Goal: Information Seeking & Learning: Learn about a topic

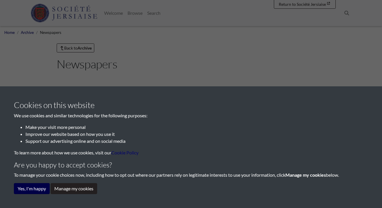
click at [44, 186] on button "Yes, I'm happy" at bounding box center [32, 188] width 36 height 11
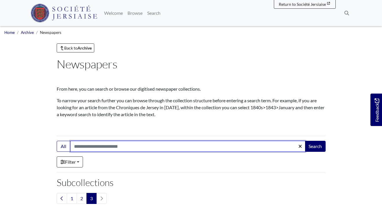
click at [82, 146] on input "Search:" at bounding box center [187, 146] width 235 height 11
type input "**********"
click at [315, 146] on button "Search" at bounding box center [315, 146] width 21 height 11
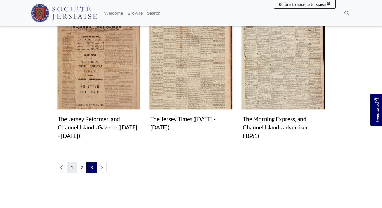
scroll to position [315, 0]
click at [69, 162] on link "1" at bounding box center [72, 167] width 10 height 11
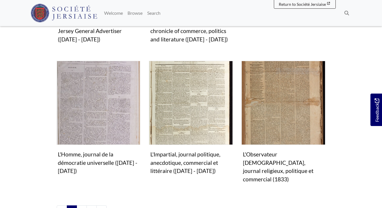
scroll to position [552, 0]
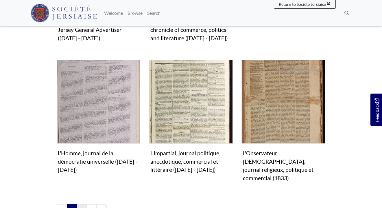
click at [80, 204] on link "2" at bounding box center [82, 209] width 10 height 11
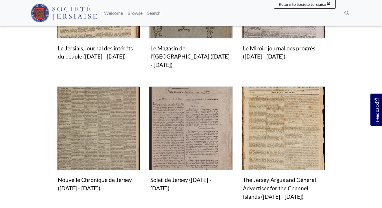
scroll to position [517, 0]
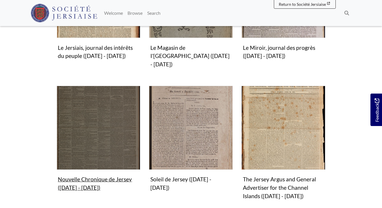
click at [97, 114] on img "Subcollection" at bounding box center [99, 128] width 84 height 84
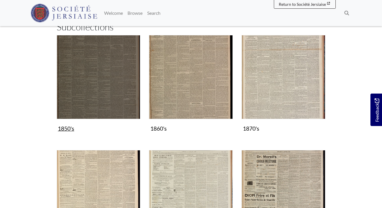
scroll to position [89, 0]
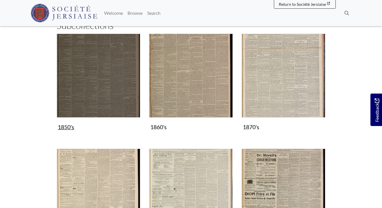
click at [84, 84] on img "Subcollection" at bounding box center [99, 76] width 84 height 84
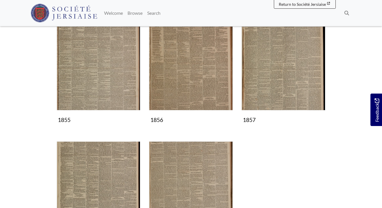
scroll to position [97, 0]
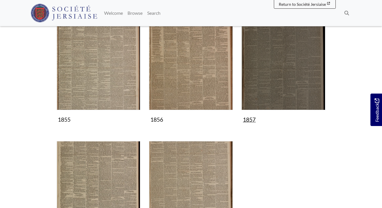
click at [270, 61] on img "Subcollection" at bounding box center [284, 68] width 84 height 84
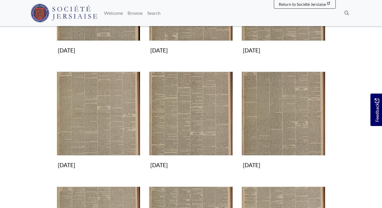
scroll to position [281, 0]
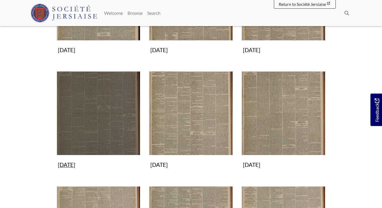
click at [81, 124] on img "Subcollection" at bounding box center [99, 113] width 84 height 84
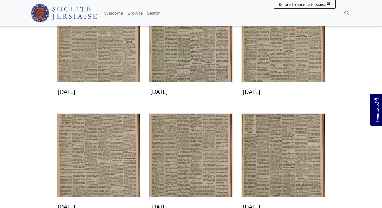
scroll to position [125, 0]
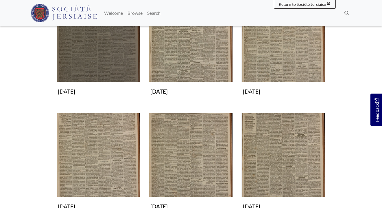
click at [88, 55] on img "Subcollection" at bounding box center [99, 40] width 84 height 84
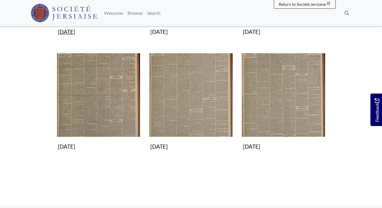
scroll to position [301, 0]
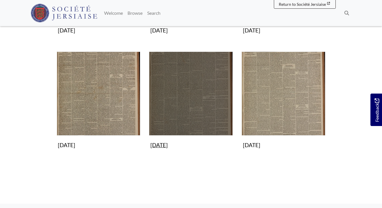
click at [209, 96] on img "Subcollection" at bounding box center [191, 94] width 84 height 84
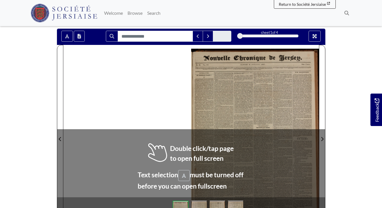
scroll to position [56, 0]
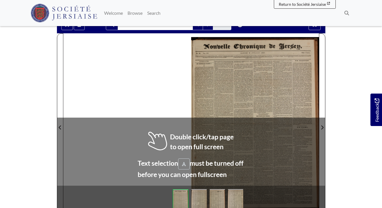
click at [251, 89] on div at bounding box center [255, 123] width 128 height 181
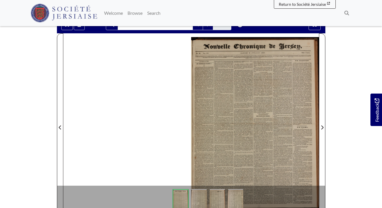
click at [251, 89] on div at bounding box center [255, 123] width 128 height 181
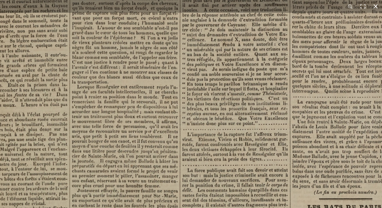
click at [208, 3] on div "1 / 1" at bounding box center [191, 104] width 382 height 208
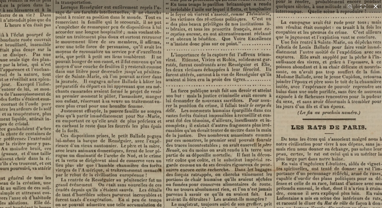
click at [176, 1] on div "1 / 1" at bounding box center [191, 104] width 382 height 208
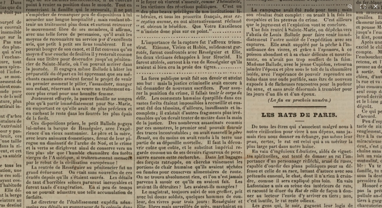
click at [119, 15] on img at bounding box center [254, 158] width 716 height 1013
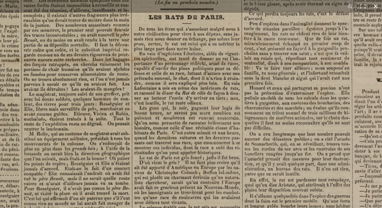
click at [132, 2] on div "1 / 1" at bounding box center [191, 104] width 382 height 208
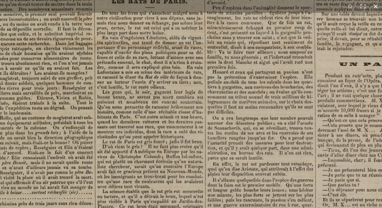
click at [113, 0] on html "Menu" at bounding box center [191, 149] width 382 height 410
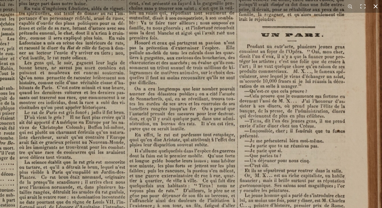
click at [94, 9] on div "1 / 1" at bounding box center [191, 104] width 382 height 208
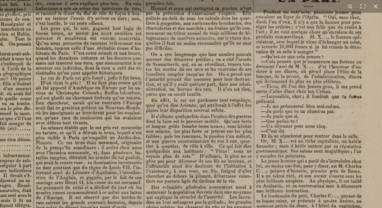
click at [179, 0] on html "Menu" at bounding box center [191, 149] width 382 height 410
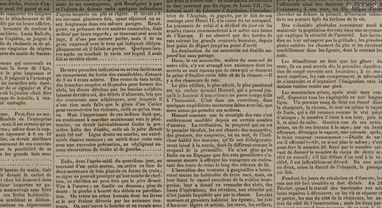
click at [245, 0] on div "1 / 1" at bounding box center [191, 104] width 382 height 208
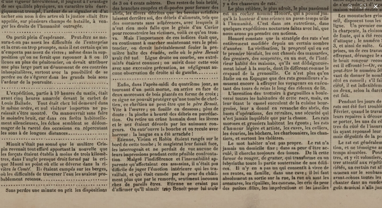
click at [263, 0] on html "Menu" at bounding box center [191, 149] width 382 height 410
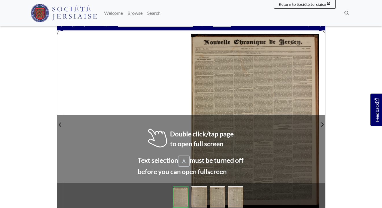
scroll to position [60, 0]
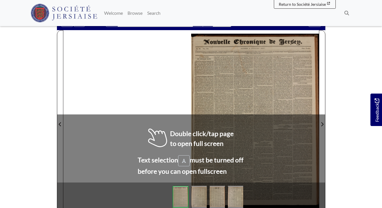
click at [181, 198] on img at bounding box center [181, 197] width 16 height 22
click at [239, 74] on div at bounding box center [255, 120] width 128 height 181
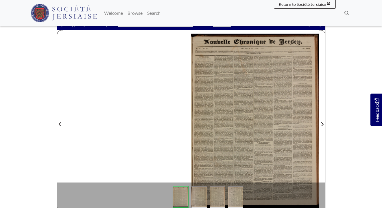
click at [195, 198] on img at bounding box center [199, 197] width 15 height 22
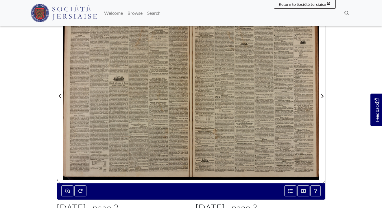
scroll to position [76, 0]
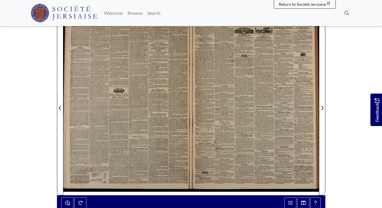
click at [250, 109] on div at bounding box center [255, 104] width 128 height 181
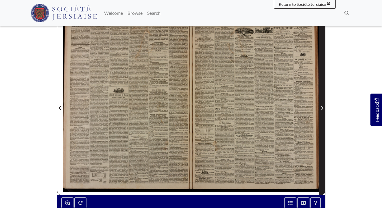
click at [322, 106] on icon "Next Page" at bounding box center [322, 108] width 3 height 5
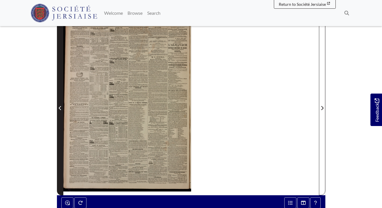
click at [61, 107] on icon "Previous Page" at bounding box center [60, 108] width 3 height 5
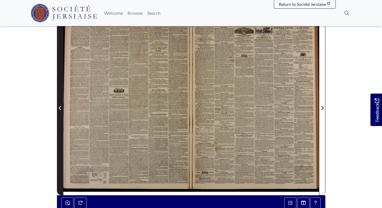
click at [60, 107] on icon "Previous Page" at bounding box center [60, 108] width 2 height 4
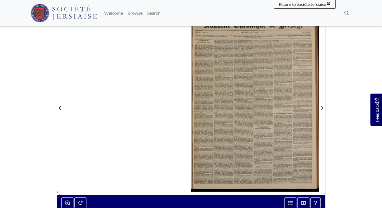
click at [245, 109] on div at bounding box center [255, 104] width 128 height 181
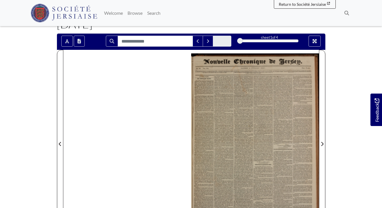
scroll to position [39, 0]
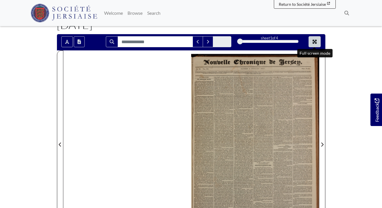
click at [312, 42] on button "Full screen mode" at bounding box center [315, 41] width 12 height 11
click at [315, 43] on icon "Full screen mode" at bounding box center [315, 41] width 5 height 5
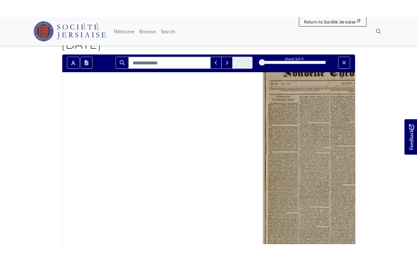
scroll to position [0, 0]
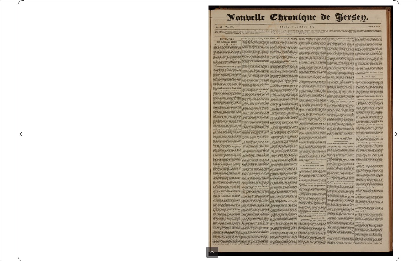
click at [278, 169] on div at bounding box center [300, 130] width 184 height 261
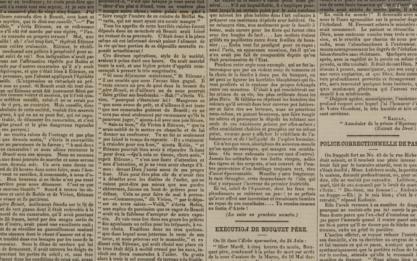
click at [293, 129] on img at bounding box center [216, 93] width 716 height 1013
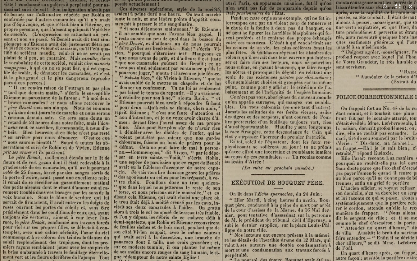
click at [302, 111] on img at bounding box center [232, 46] width 716 height 1013
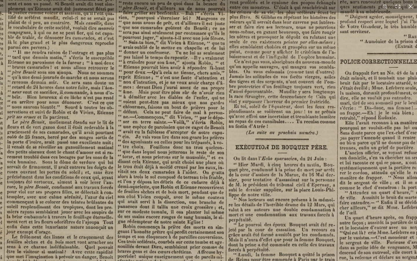
click at [293, 104] on img at bounding box center [236, 11] width 716 height 1013
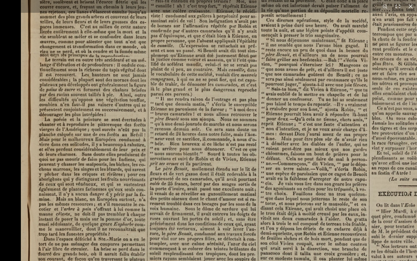
click at [259, 185] on img at bounding box center [379, 58] width 716 height 1013
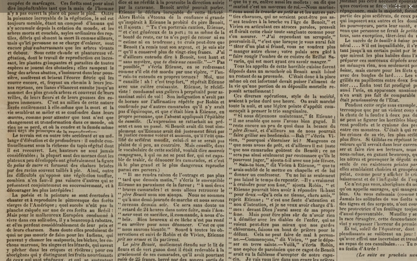
click at [223, 208] on img at bounding box center [346, 133] width 716 height 1013
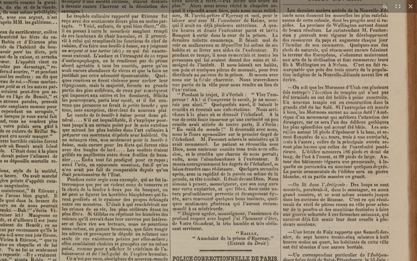
click at [207, 71] on img at bounding box center [69, 208] width 716 height 1013
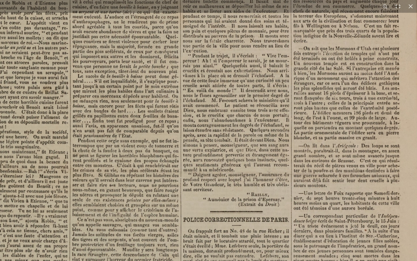
click at [212, 65] on img at bounding box center [79, 169] width 716 height 1013
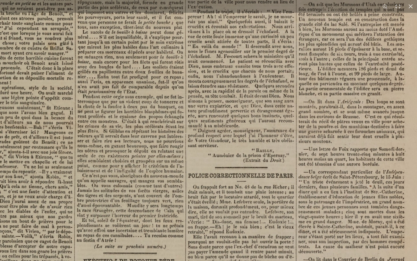
click at [215, 60] on img at bounding box center [84, 125] width 716 height 1013
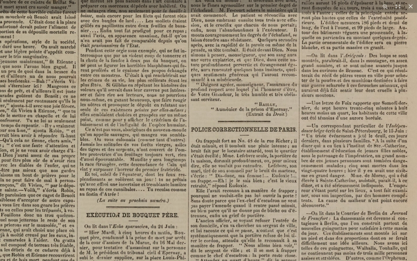
click at [218, 57] on img at bounding box center [87, 79] width 716 height 1013
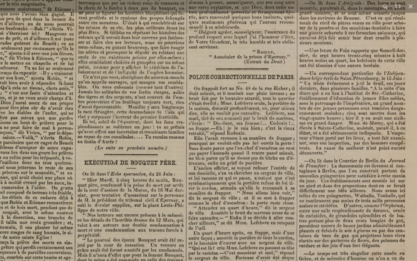
click at [219, 51] on img at bounding box center [85, 26] width 716 height 1013
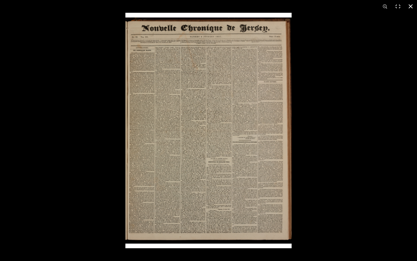
click at [382, 125] on div at bounding box center [333, 143] width 417 height 261
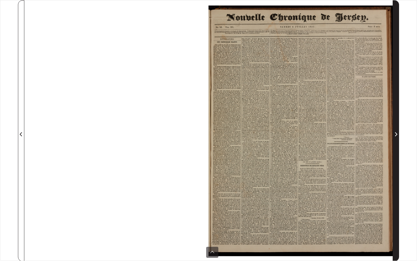
click at [382, 133] on icon "Next Page" at bounding box center [395, 134] width 3 height 5
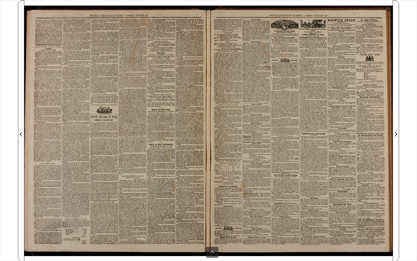
click at [134, 110] on div at bounding box center [116, 130] width 184 height 261
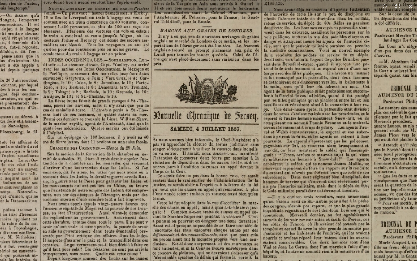
click at [203, 159] on img at bounding box center [253, 169] width 716 height 1013
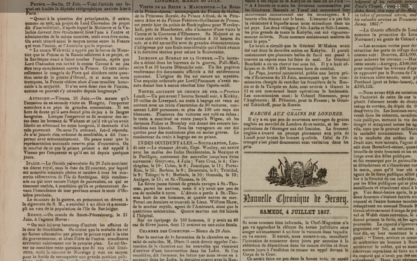
click at [212, 177] on img at bounding box center [343, 252] width 716 height 1013
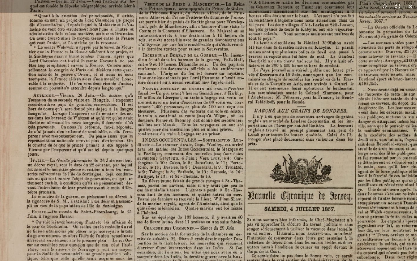
click at [179, 126] on img at bounding box center [348, 249] width 716 height 1013
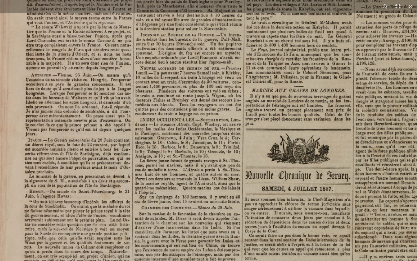
click at [184, 125] on img at bounding box center [345, 229] width 716 height 1013
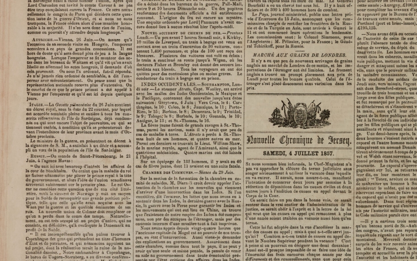
click at [190, 100] on img at bounding box center [346, 194] width 716 height 1013
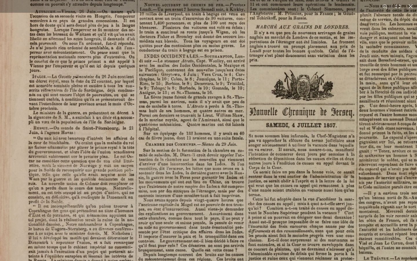
click at [192, 88] on img at bounding box center [349, 166] width 716 height 1013
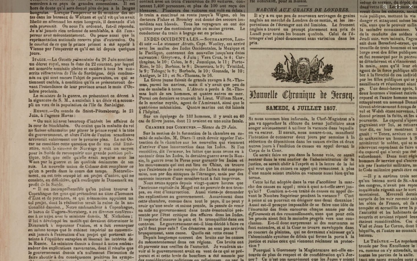
click at [193, 78] on img at bounding box center [349, 148] width 716 height 1013
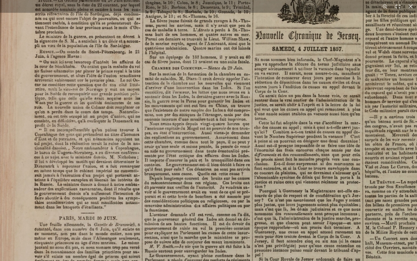
click at [199, 59] on img at bounding box center [355, 89] width 716 height 1013
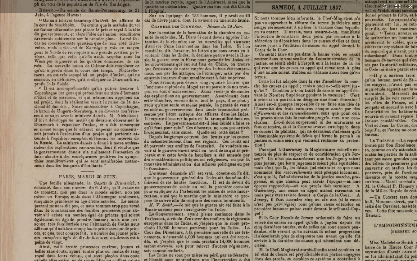
click at [197, 50] on img at bounding box center [355, 48] width 716 height 1013
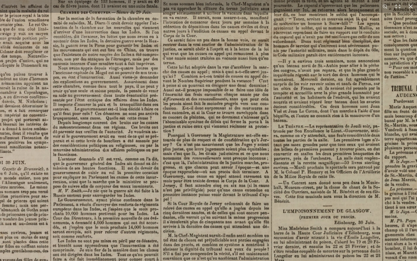
click at [172, 208] on img at bounding box center [264, 34] width 716 height 1013
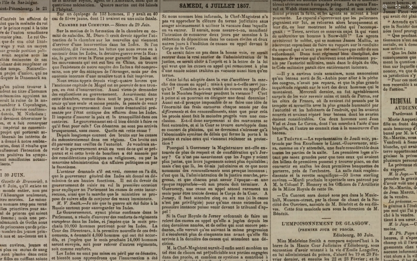
click at [179, 208] on img at bounding box center [263, 46] width 716 height 1013
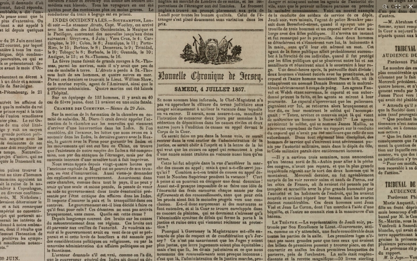
click at [179, 208] on img at bounding box center [258, 130] width 716 height 1013
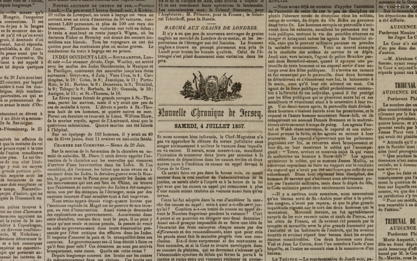
click at [185, 208] on img at bounding box center [258, 166] width 716 height 1013
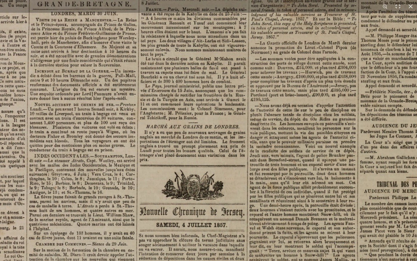
click at [202, 60] on img at bounding box center [240, 265] width 716 height 1013
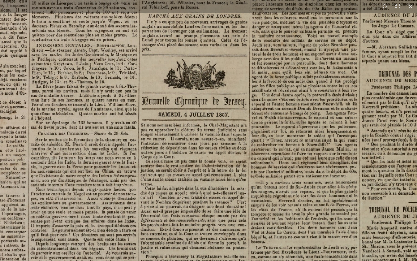
click at [206, 23] on img at bounding box center [242, 155] width 716 height 1013
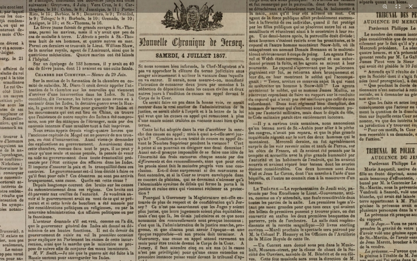
click at [209, 25] on img at bounding box center [239, 96] width 716 height 1013
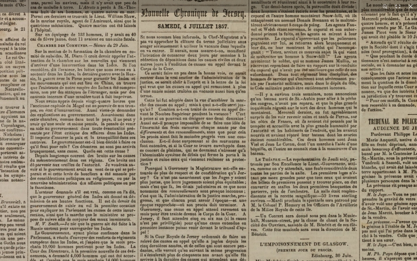
click at [209, 37] on img at bounding box center [241, 67] width 716 height 1013
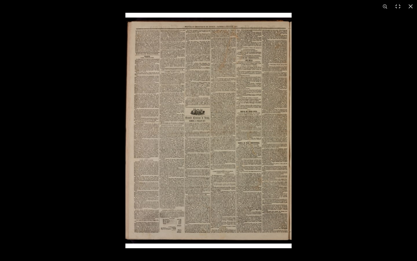
click at [254, 109] on img at bounding box center [208, 130] width 166 height 235
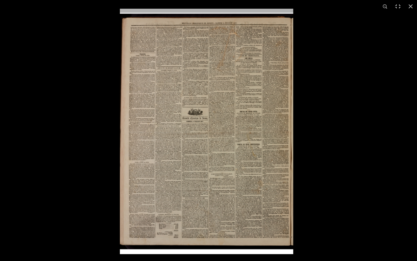
click at [254, 109] on img at bounding box center [206, 131] width 173 height 245
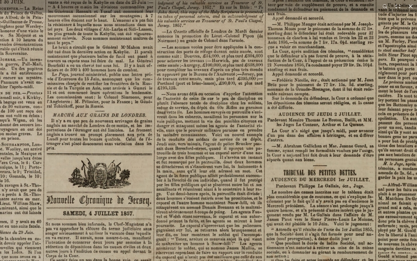
click at [250, 56] on img at bounding box center [146, 254] width 716 height 1013
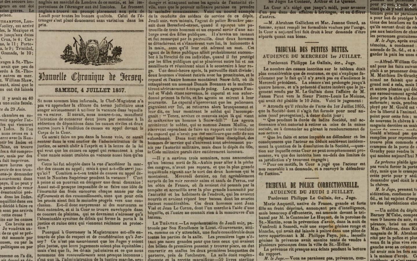
click at [241, 48] on img at bounding box center [138, 131] width 716 height 1013
click at [260, 95] on img at bounding box center [138, 131] width 716 height 1013
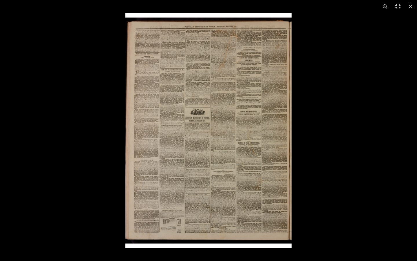
click at [260, 94] on img at bounding box center [208, 130] width 166 height 235
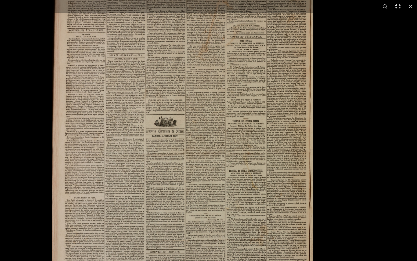
click at [260, 94] on img at bounding box center [182, 151] width 261 height 370
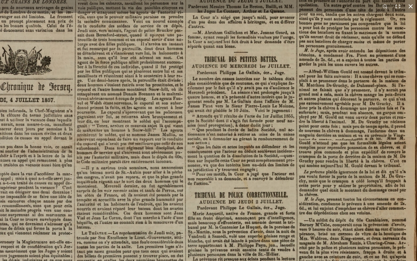
click at [265, 12] on div "1 / 1" at bounding box center [208, 130] width 417 height 261
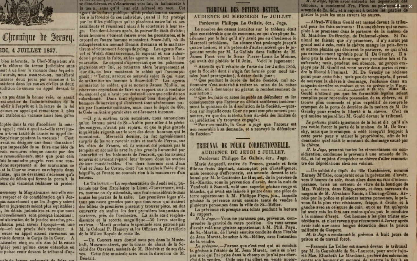
click at [261, 18] on img at bounding box center [69, 91] width 716 height 1013
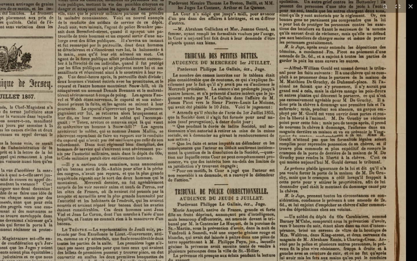
click at [206, 108] on img at bounding box center [48, 137] width 716 height 1013
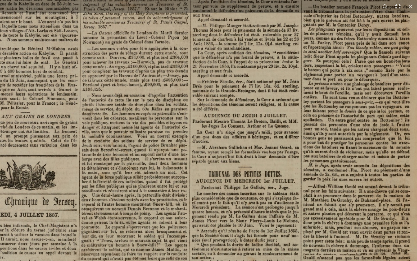
click at [214, 199] on img at bounding box center [72, 255] width 716 height 1013
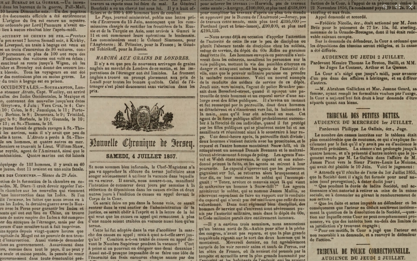
click at [276, 45] on img at bounding box center [190, 197] width 716 height 1013
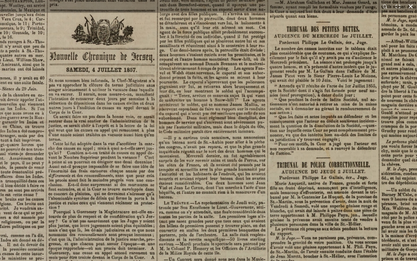
click at [233, 8] on div "1 / 1" at bounding box center [208, 130] width 417 height 261
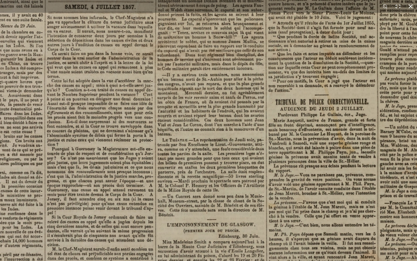
click at [231, 0] on div "1 / 1" at bounding box center [208, 130] width 417 height 261
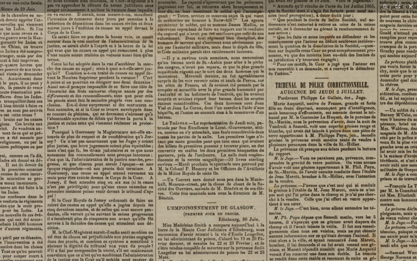
click at [228, 6] on div "1 / 1" at bounding box center [208, 130] width 417 height 261
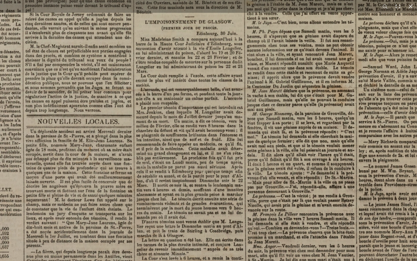
click at [229, 12] on div "1 / 1" at bounding box center [208, 130] width 417 height 261
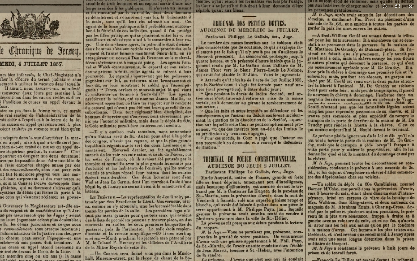
click at [255, 208] on img at bounding box center [76, 104] width 716 height 1013
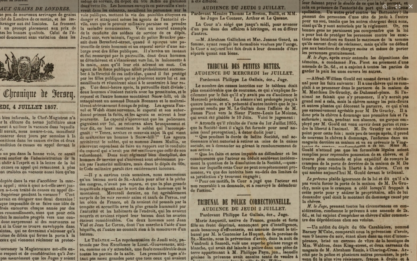
click at [258, 208] on img at bounding box center [70, 147] width 716 height 1013
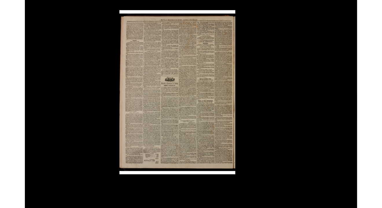
scroll to position [39, 0]
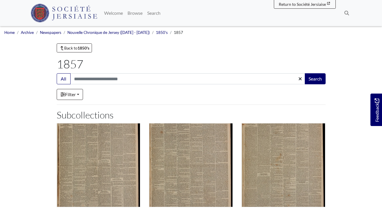
scroll to position [281, 0]
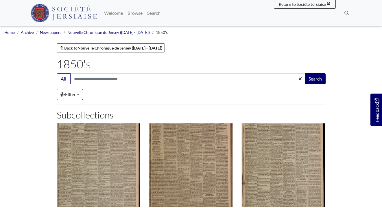
scroll to position [97, 0]
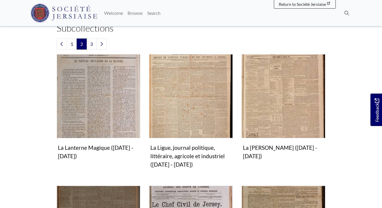
scroll to position [151, 0]
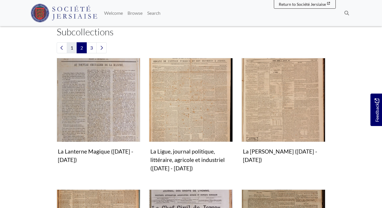
click at [72, 47] on link "1" at bounding box center [72, 47] width 10 height 11
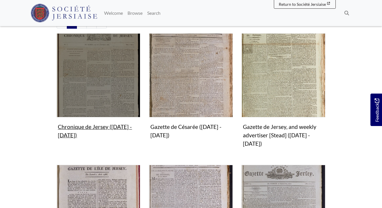
scroll to position [175, 0]
click at [80, 83] on img "Subcollection" at bounding box center [99, 76] width 84 height 84
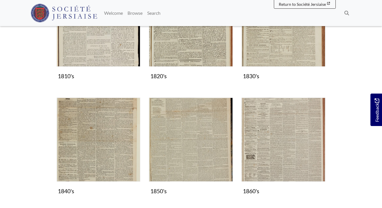
scroll to position [219, 0]
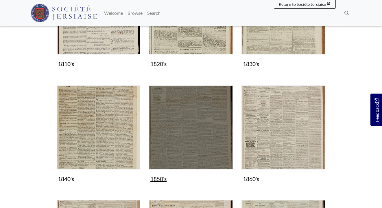
click at [170, 124] on img "Subcollection" at bounding box center [191, 127] width 84 height 84
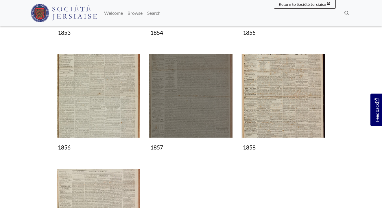
scroll to position [299, 0]
click at [197, 108] on img "Subcollection" at bounding box center [191, 96] width 84 height 84
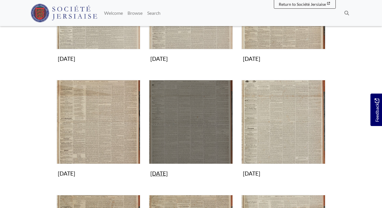
scroll to position [273, 0]
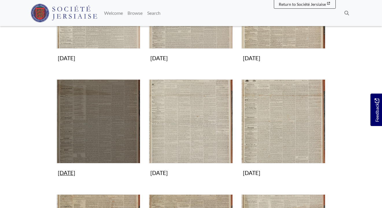
click at [116, 124] on img "Subcollection" at bounding box center [99, 121] width 84 height 84
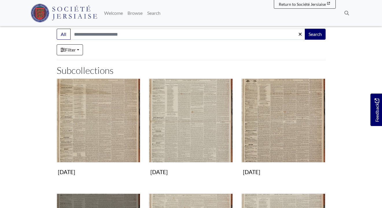
scroll to position [45, 0]
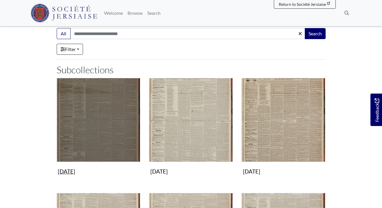
click at [113, 122] on img "Subcollection" at bounding box center [99, 120] width 84 height 84
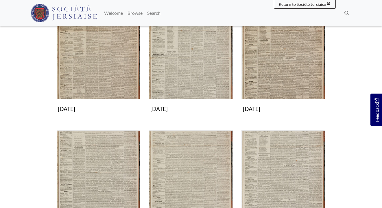
scroll to position [48, 0]
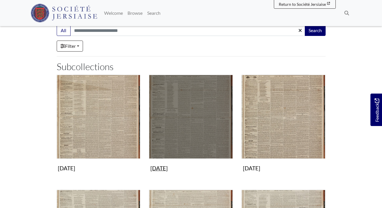
click at [190, 120] on img "Subcollection" at bounding box center [191, 117] width 84 height 84
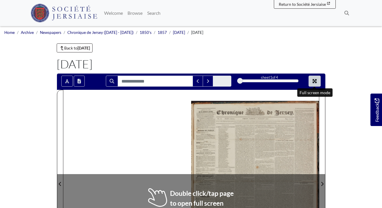
click at [316, 81] on icon "Full screen mode" at bounding box center [315, 81] width 5 height 5
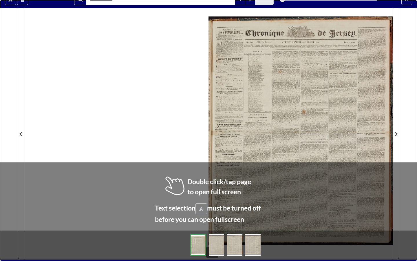
click at [298, 97] on div at bounding box center [300, 130] width 184 height 261
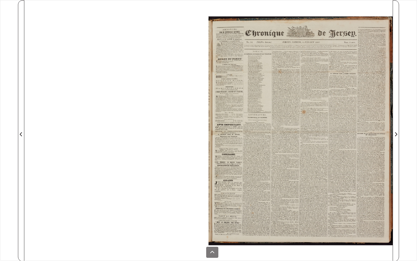
click at [305, 107] on div at bounding box center [300, 130] width 184 height 261
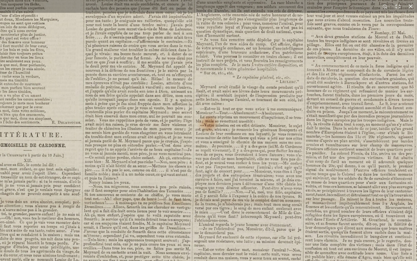
click at [288, 182] on img at bounding box center [196, 196] width 716 height 1013
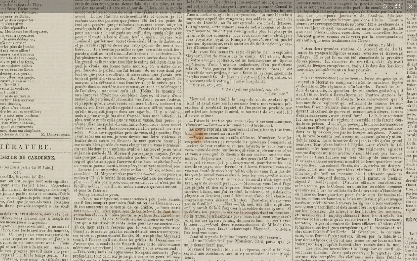
click at [234, 196] on img at bounding box center [185, 208] width 716 height 1013
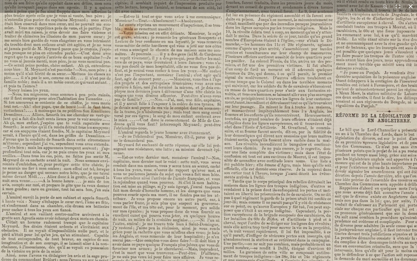
click at [238, 11] on div "1 / 1" at bounding box center [208, 130] width 417 height 261
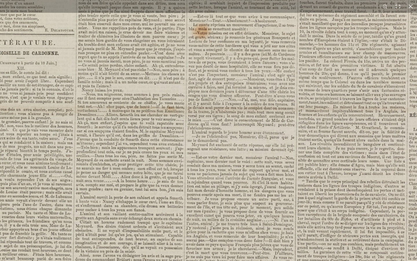
click at [299, 50] on img at bounding box center [189, 104] width 716 height 1013
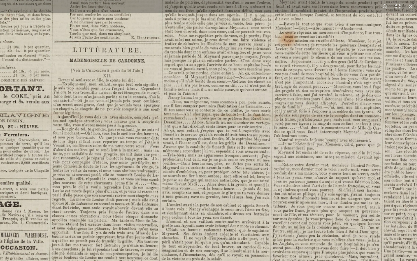
click at [331, 122] on img at bounding box center [275, 111] width 716 height 1013
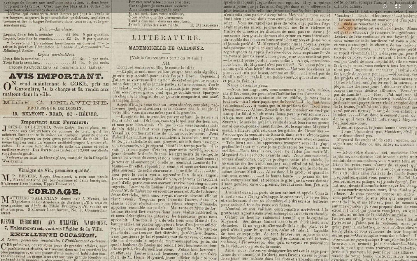
click at [349, 78] on img at bounding box center [334, 99] width 716 height 1013
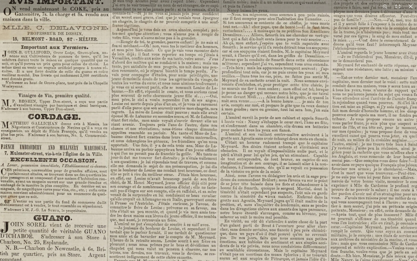
click at [314, 51] on img at bounding box center [334, 24] width 716 height 1013
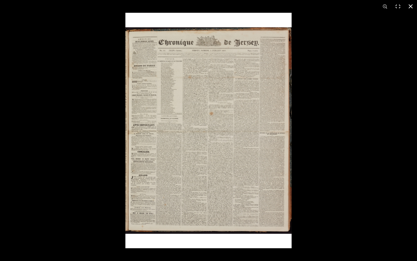
click at [324, 138] on div at bounding box center [333, 143] width 417 height 261
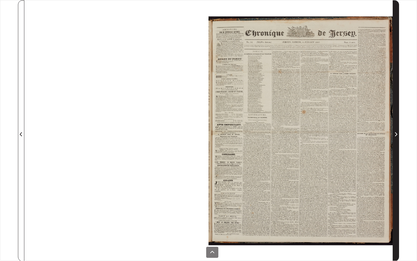
click at [382, 135] on icon "Next Page" at bounding box center [395, 134] width 3 height 5
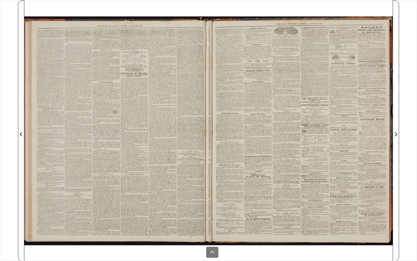
click at [151, 98] on div at bounding box center [116, 130] width 184 height 261
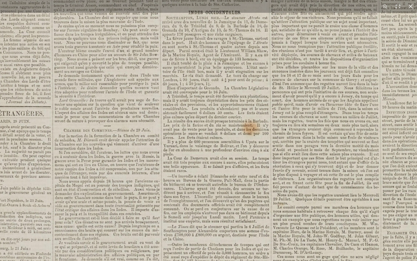
click at [201, 177] on img at bounding box center [255, 201] width 716 height 1013
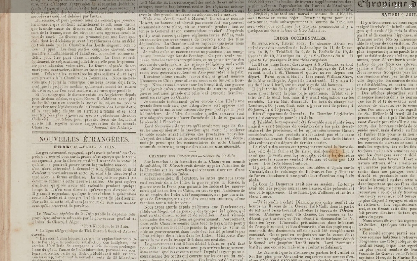
click at [206, 51] on img at bounding box center [340, 226] width 716 height 1013
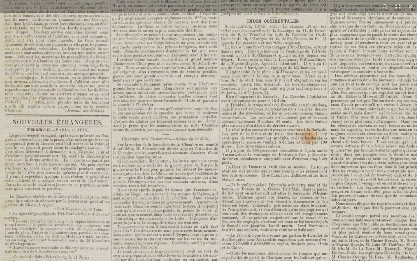
click at [171, 55] on img at bounding box center [313, 209] width 716 height 1013
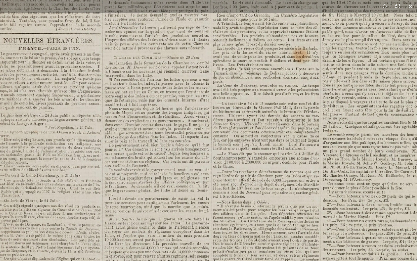
click at [186, 26] on img at bounding box center [304, 128] width 716 height 1013
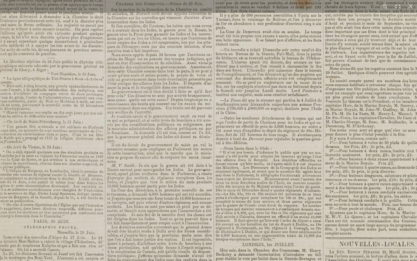
click at [199, 17] on img at bounding box center [307, 74] width 716 height 1013
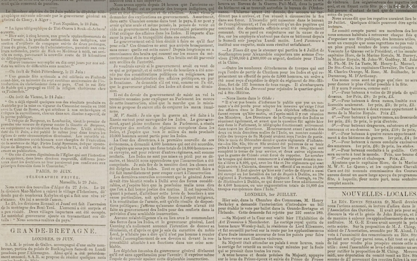
click at [201, 22] on img at bounding box center [309, 24] width 716 height 1013
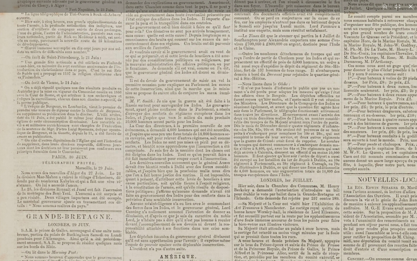
click at [202, 159] on img at bounding box center [325, 10] width 716 height 1013
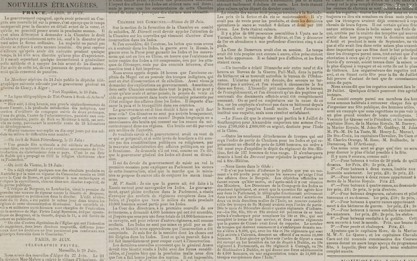
click at [179, 208] on img at bounding box center [308, 92] width 716 height 1013
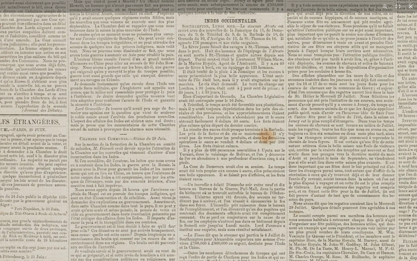
click at [145, 208] on img at bounding box center [271, 209] width 716 height 1013
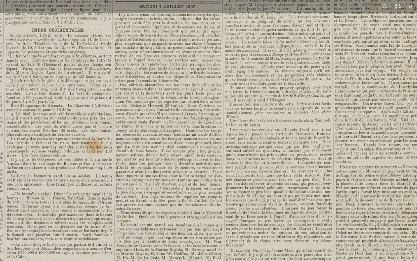
click at [145, 97] on img at bounding box center [98, 218] width 716 height 1013
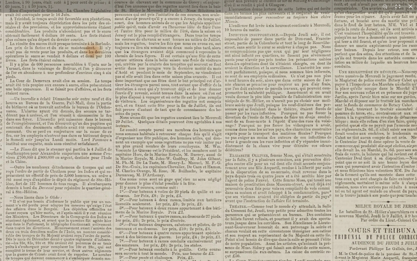
click at [149, 48] on img at bounding box center [97, 123] width 716 height 1013
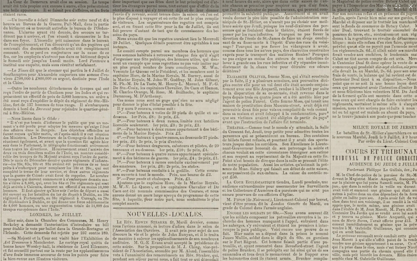
click at [159, 40] on img at bounding box center [95, 45] width 716 height 1013
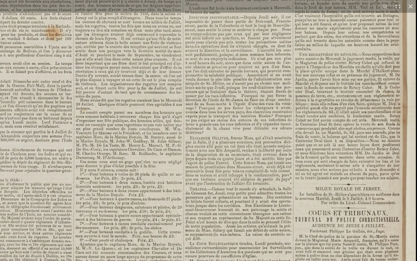
click at [218, 208] on img at bounding box center [58, 106] width 716 height 1013
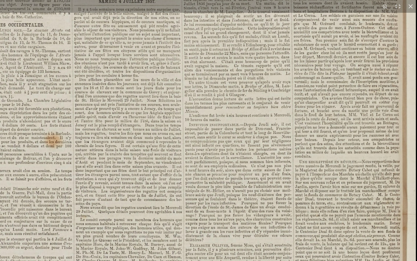
click at [217, 208] on img at bounding box center [58, 213] width 716 height 1013
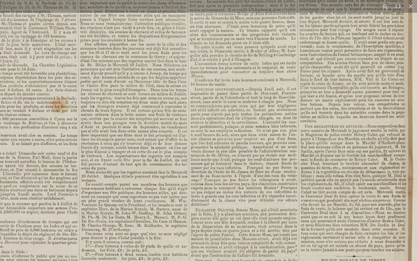
click at [285, 125] on img at bounding box center [63, 178] width 716 height 1013
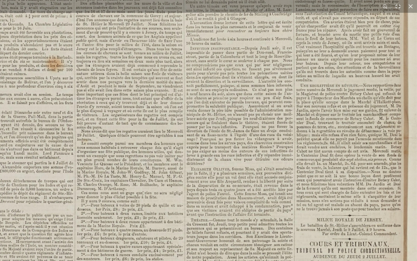
click at [295, 121] on img at bounding box center [59, 137] width 716 height 1013
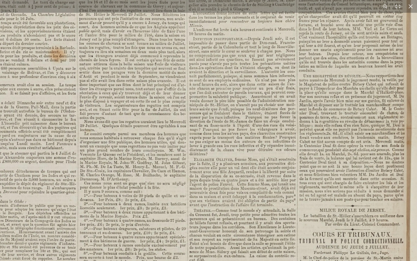
click at [227, 87] on img at bounding box center [62, 127] width 716 height 1013
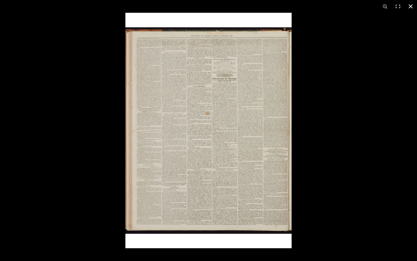
click at [382, 4] on button at bounding box center [410, 6] width 13 height 13
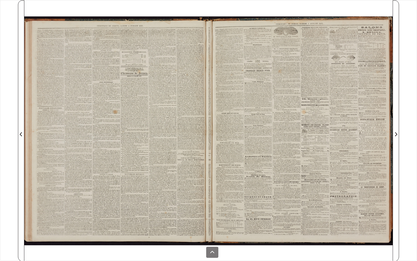
click at [133, 96] on div at bounding box center [116, 130] width 184 height 261
click at [210, 208] on button at bounding box center [212, 251] width 12 height 11
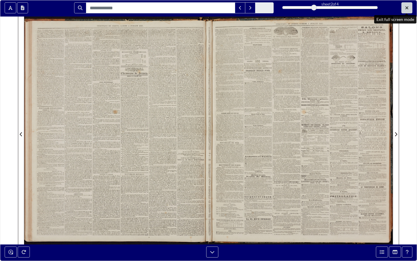
click at [382, 6] on button "Exit full screen mode" at bounding box center [406, 7] width 11 height 11
